Goal: Task Accomplishment & Management: Use online tool/utility

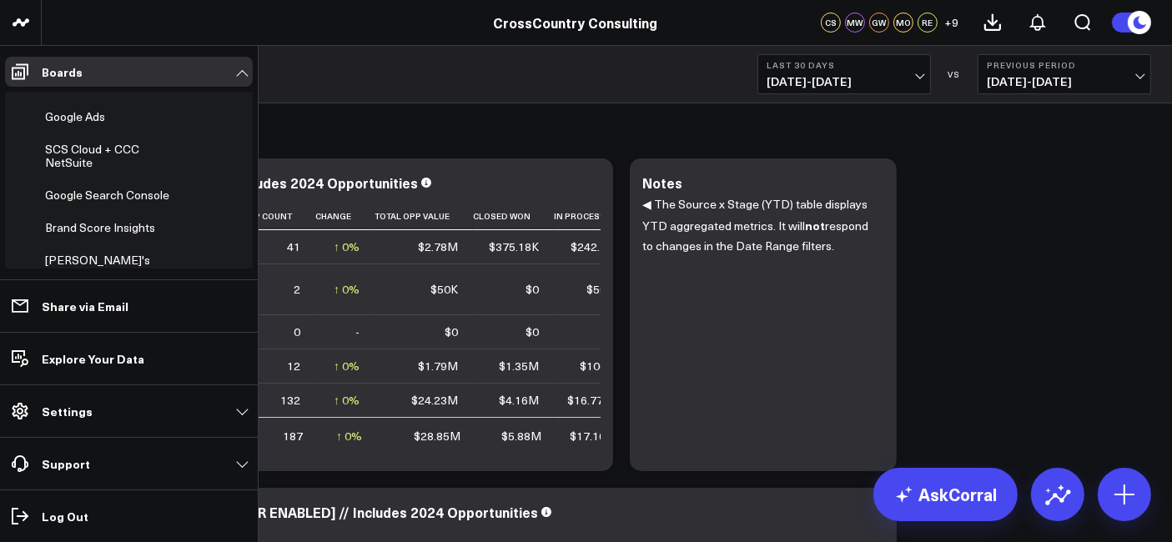
scroll to position [566, 0]
click at [102, 90] on span "Monthly Leads, Conferences, and Events report" at bounding box center [111, 69] width 133 height 43
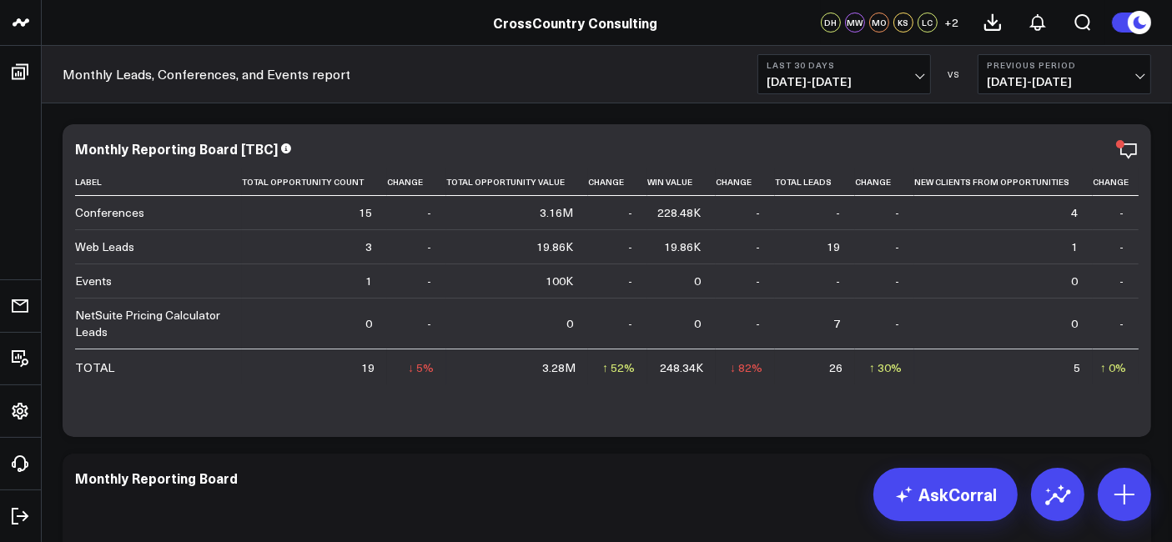
click at [900, 101] on div "Monthly Leads, Conferences, and Events report Last 30 Days [DATE] - [DATE] VS P…" at bounding box center [607, 75] width 1130 height 58
click at [877, 77] on span "[DATE] - [DATE]" at bounding box center [844, 81] width 155 height 13
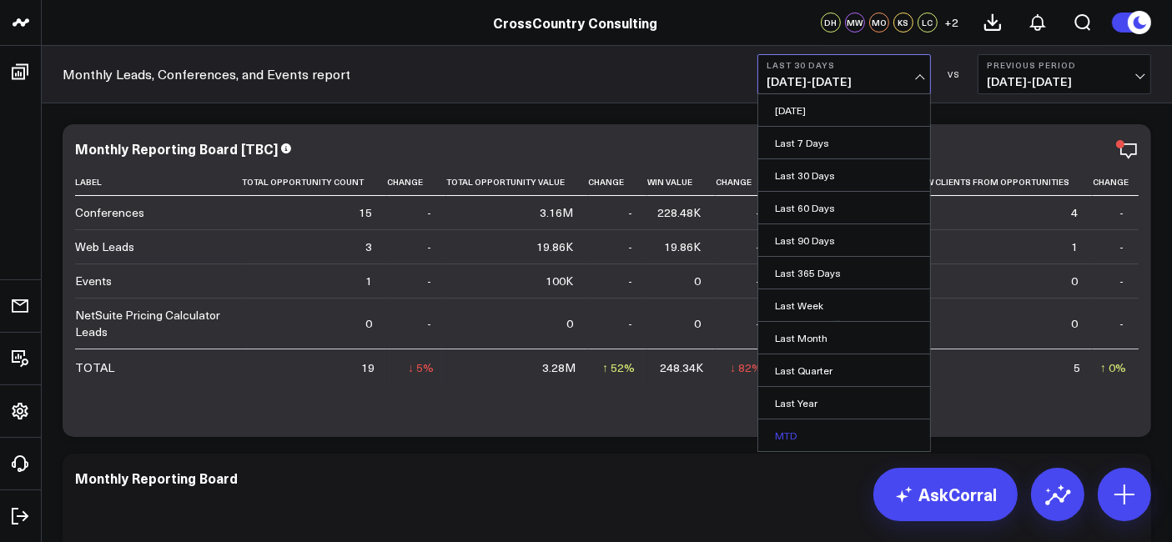
scroll to position [93, 0]
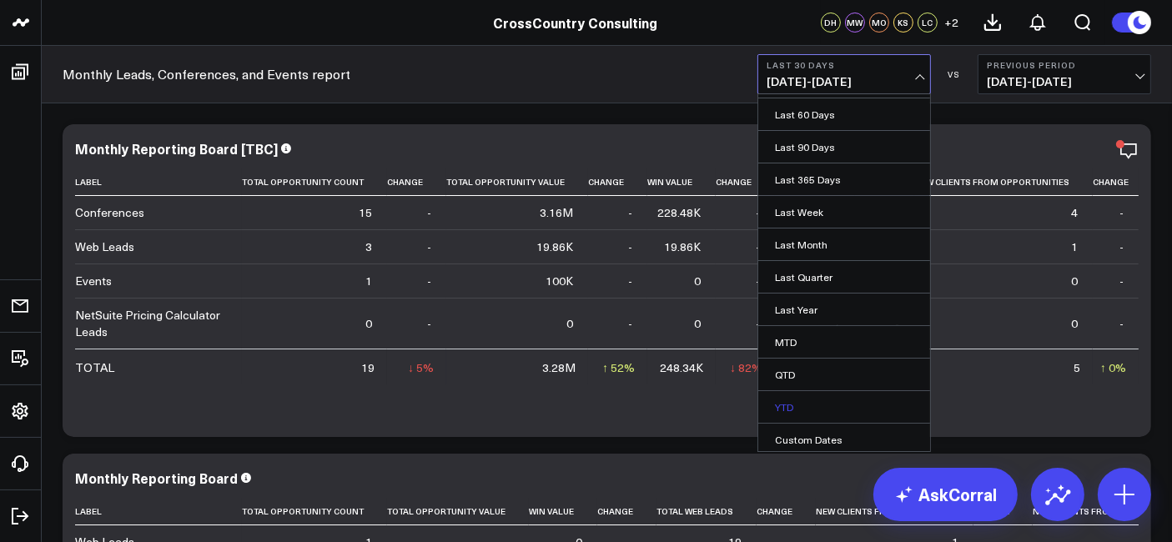
click at [827, 396] on link "YTD" at bounding box center [844, 407] width 172 height 32
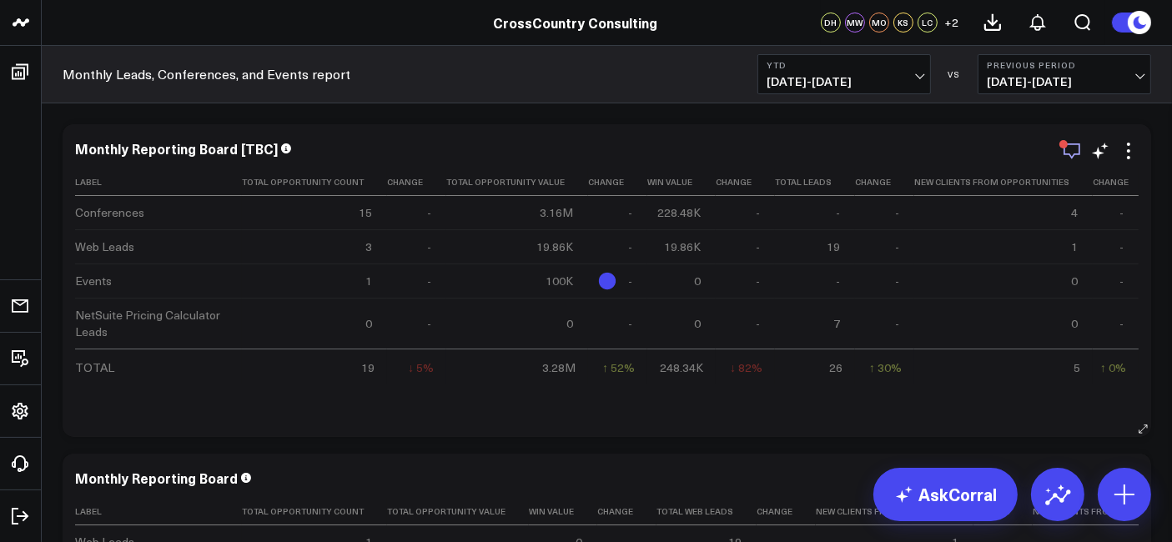
click at [1073, 148] on icon "button" at bounding box center [1072, 151] width 20 height 20
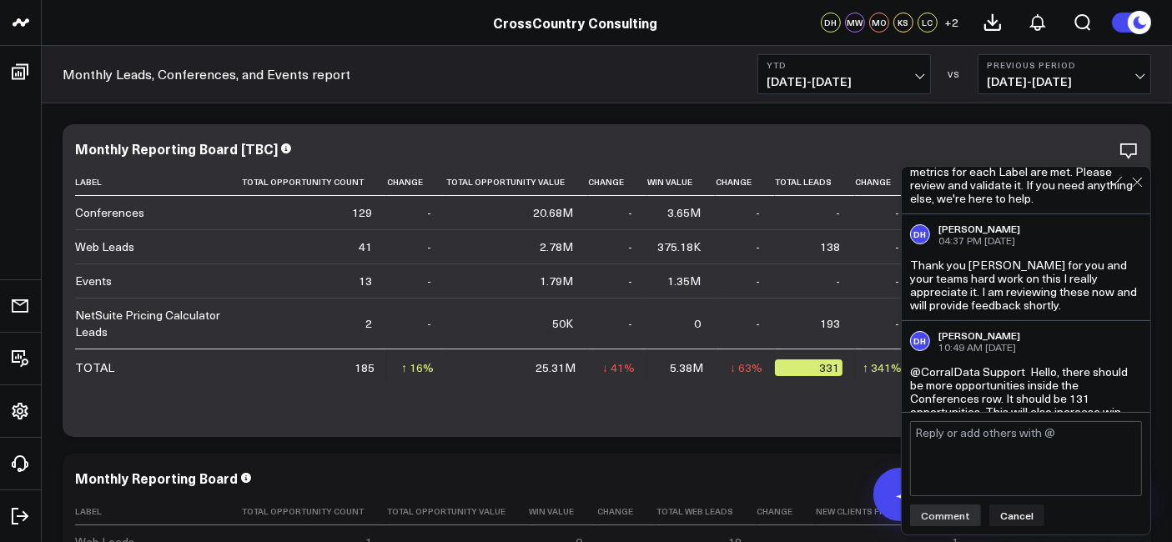
scroll to position [926, 0]
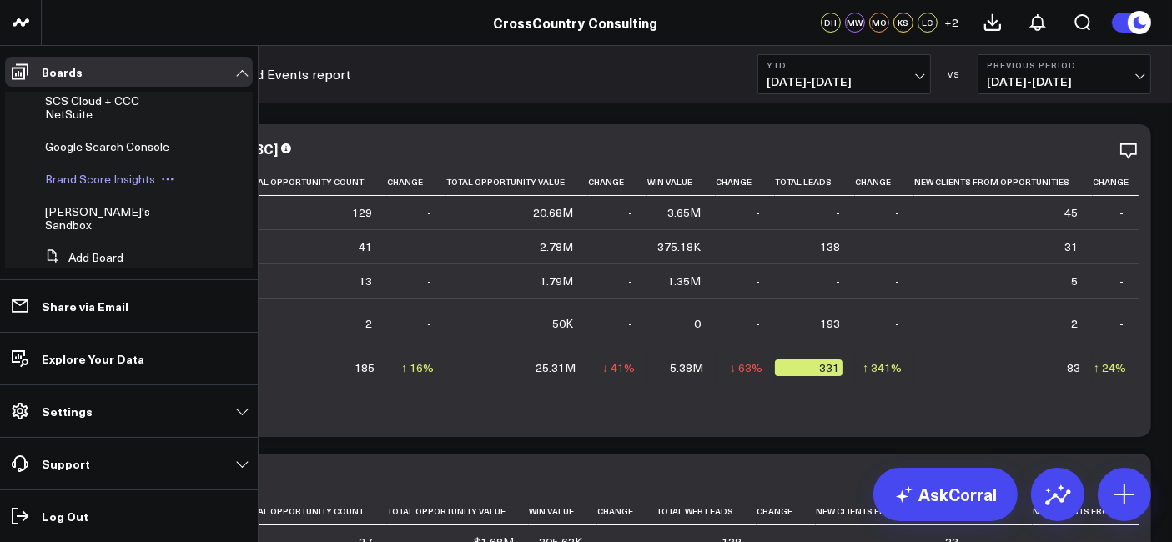
scroll to position [598, 0]
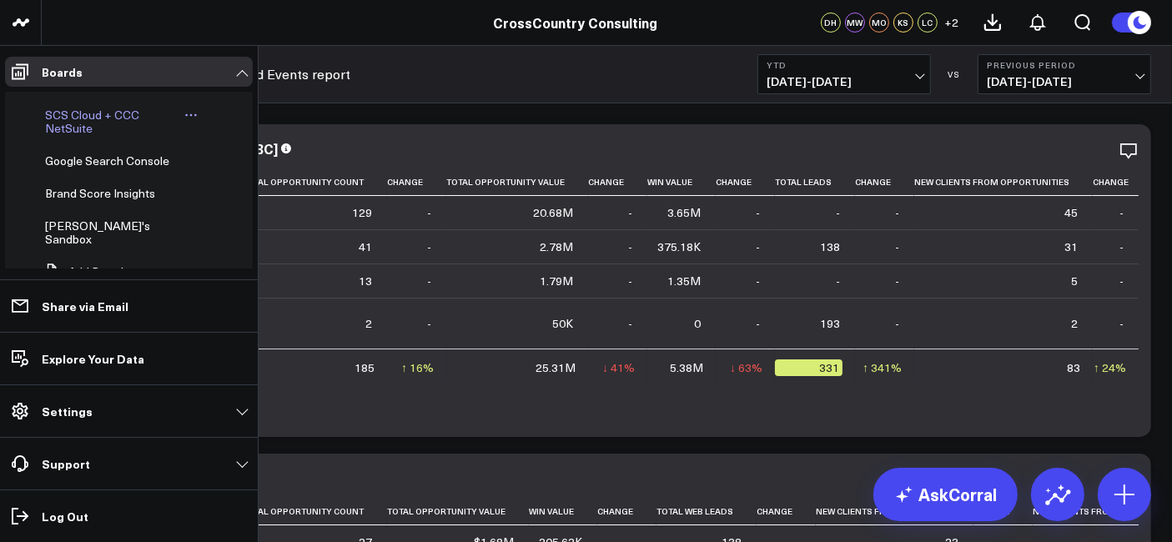
click at [78, 136] on span "SCS Cloud + CCC NetSuite" at bounding box center [92, 121] width 94 height 29
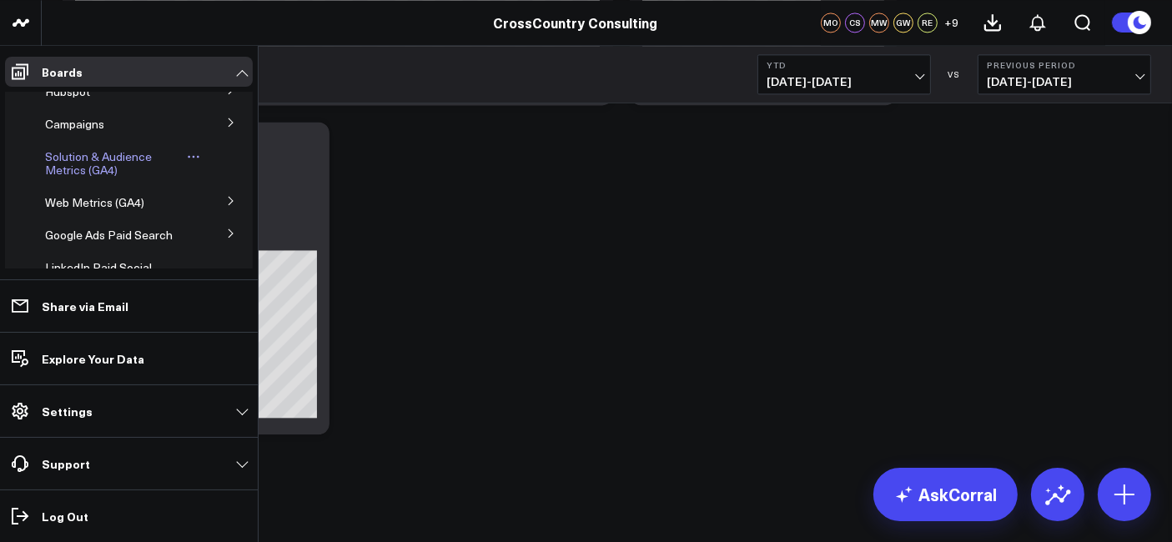
scroll to position [34, 0]
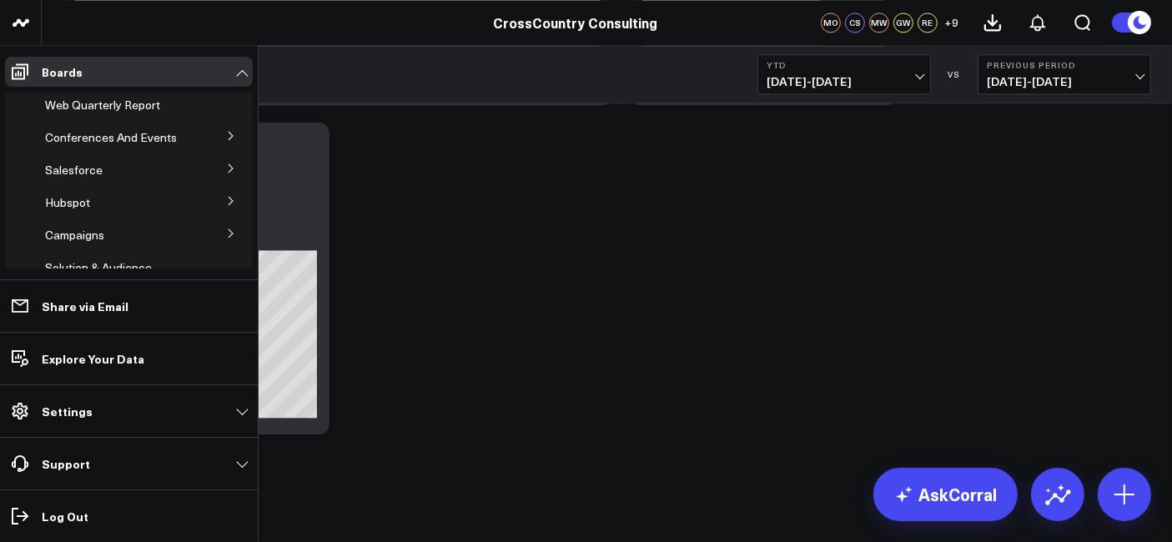
click at [227, 173] on button at bounding box center [230, 167] width 43 height 25
click at [132, 221] on span "Salesforce Marketing Dashboard (2025)" at bounding box center [112, 206] width 114 height 29
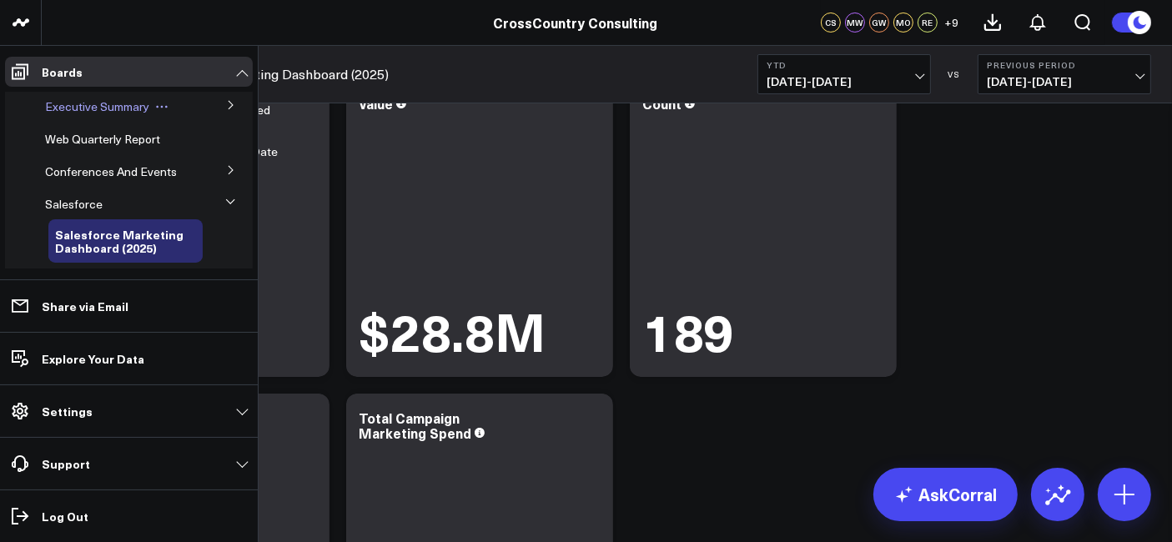
click at [108, 98] on span "Executive Summary" at bounding box center [97, 106] width 104 height 16
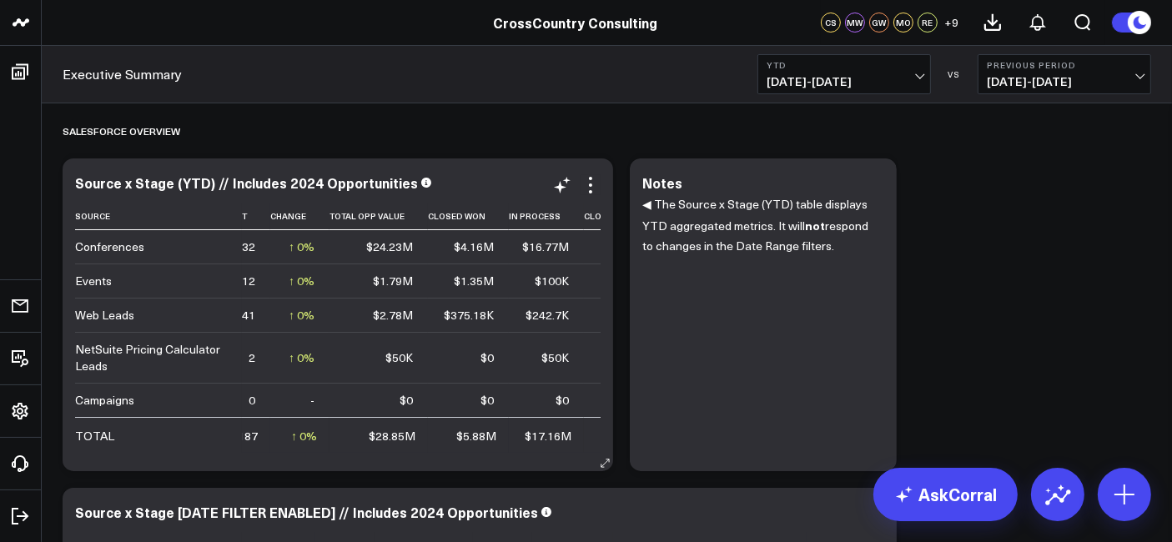
scroll to position [4, 0]
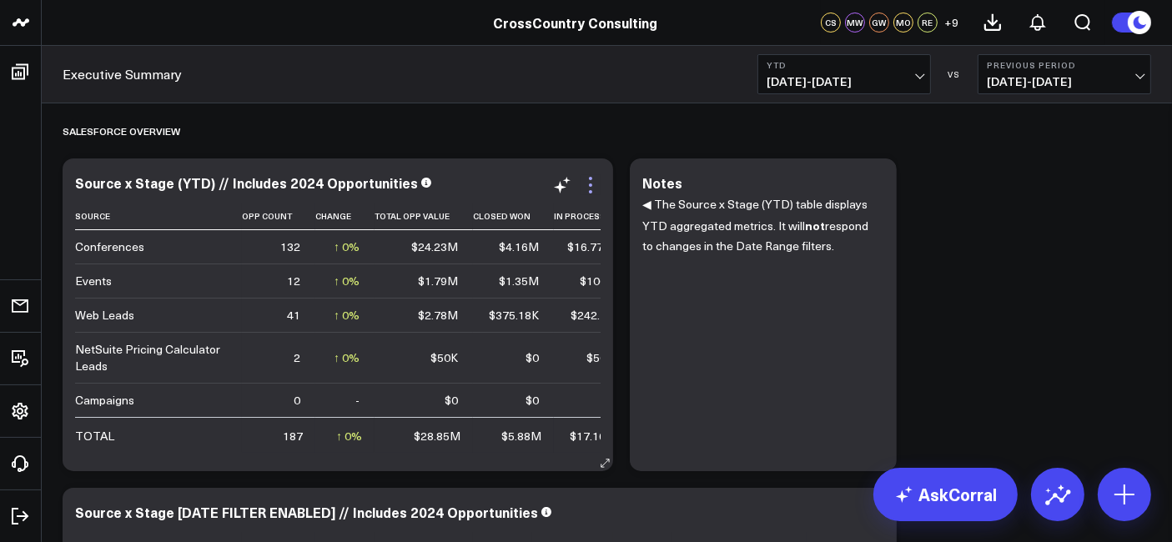
click at [592, 184] on icon at bounding box center [591, 185] width 20 height 20
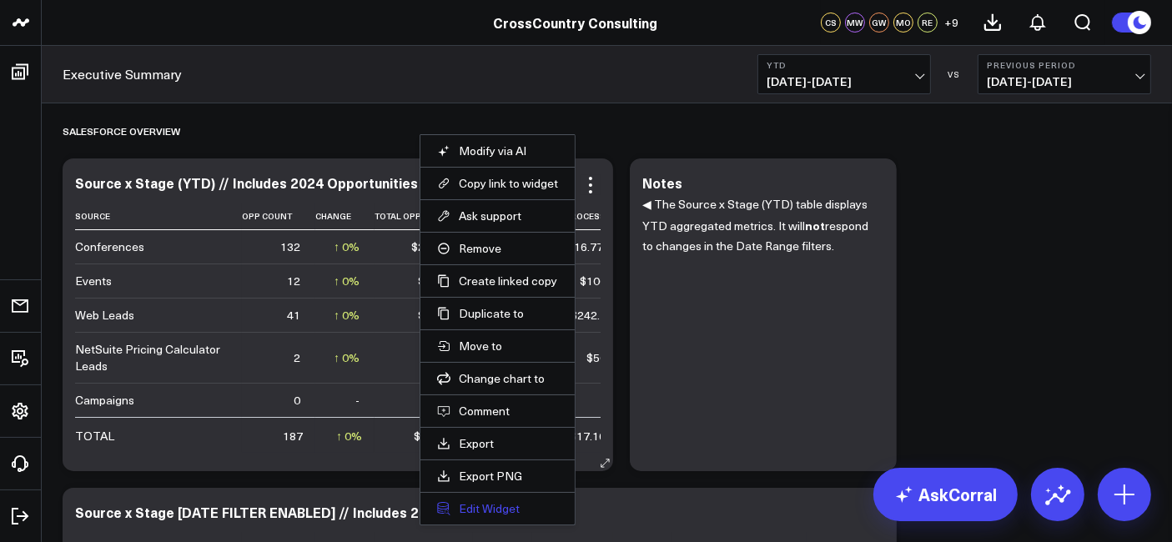
click at [526, 509] on button "Edit Widget" at bounding box center [497, 508] width 121 height 15
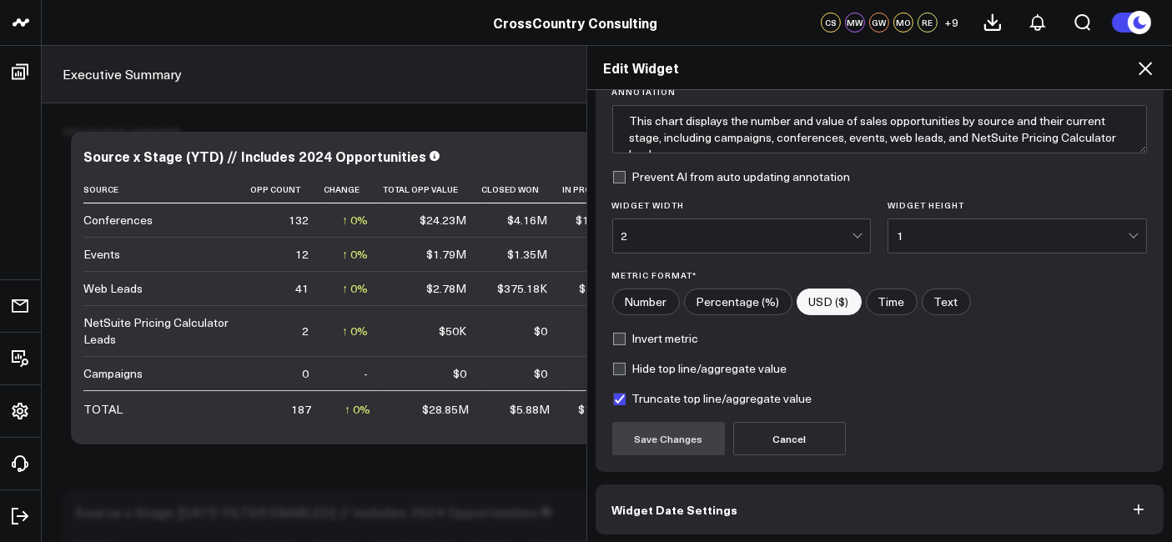
scroll to position [199, 0]
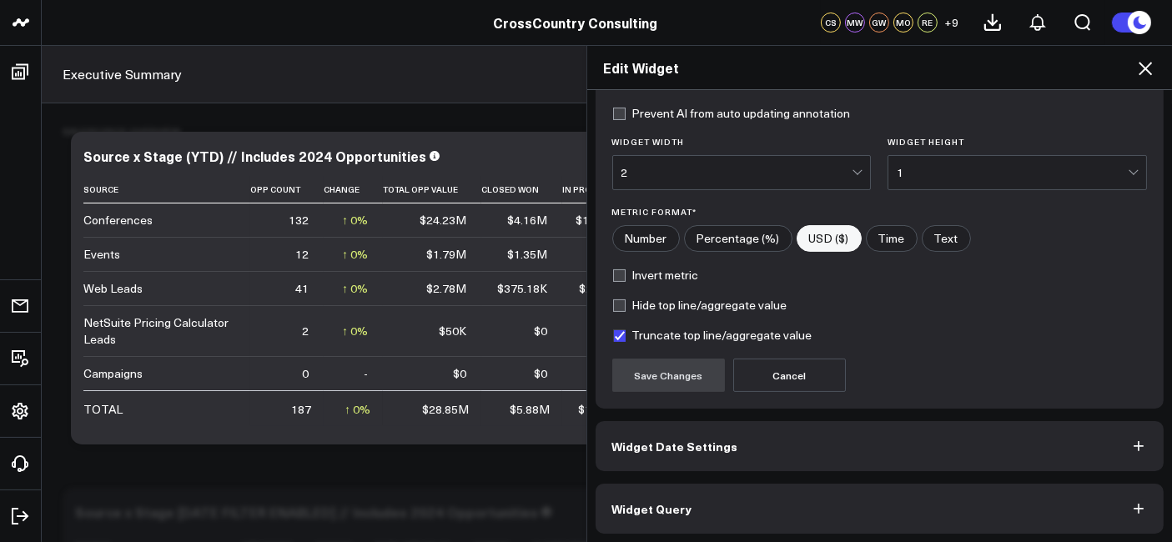
click at [723, 503] on button "Widget Query" at bounding box center [880, 509] width 569 height 50
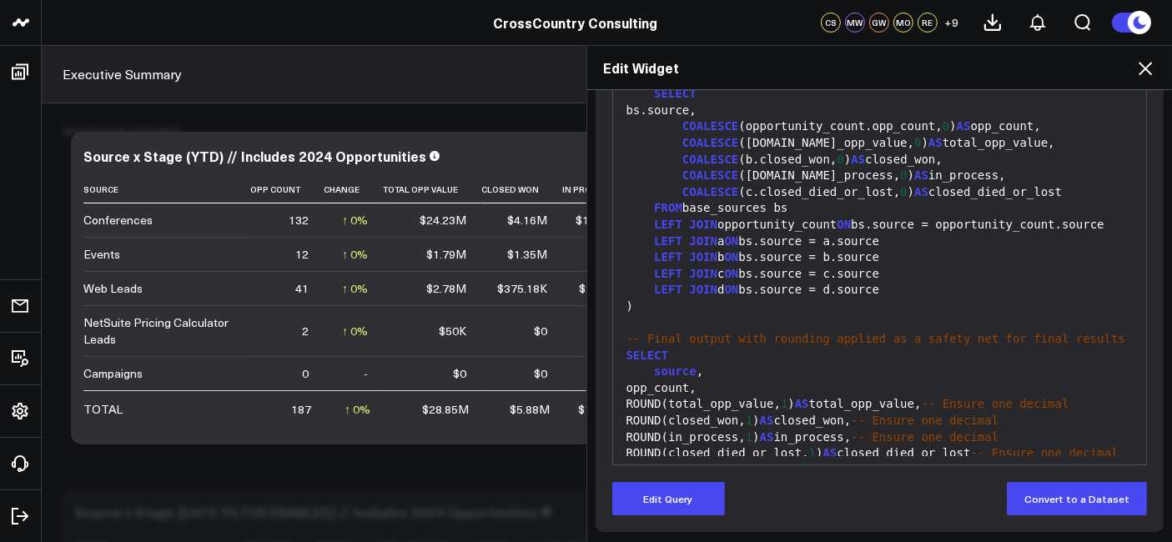
scroll to position [3729, 0]
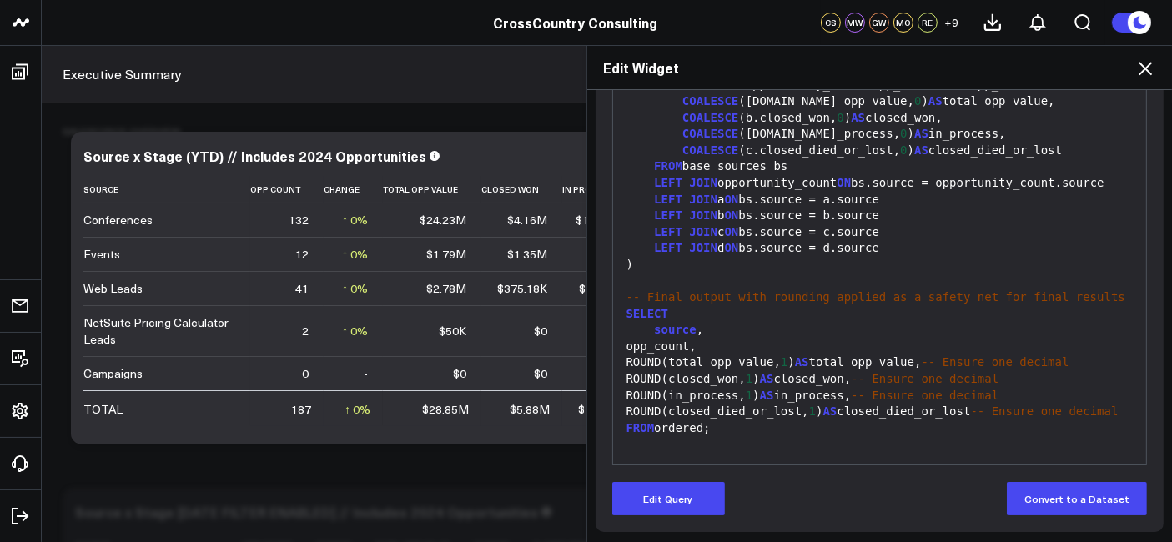
click at [1144, 63] on icon at bounding box center [1145, 68] width 20 height 20
